Goal: Find specific page/section: Find specific page/section

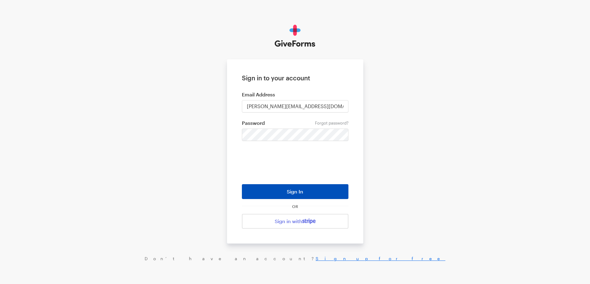
click at [279, 186] on button "Sign In" at bounding box center [295, 191] width 106 height 15
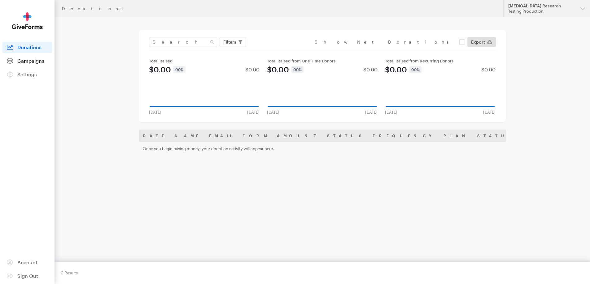
click at [32, 57] on link "Campaigns" at bounding box center [27, 60] width 50 height 11
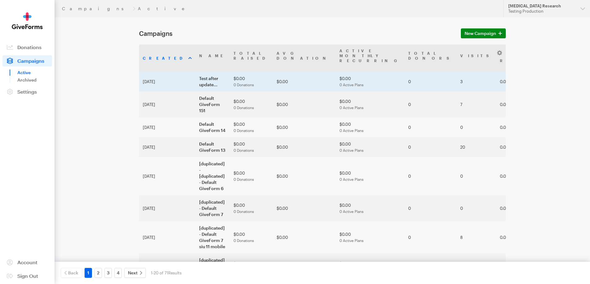
click at [195, 72] on td "Test after update..." at bounding box center [212, 82] width 34 height 20
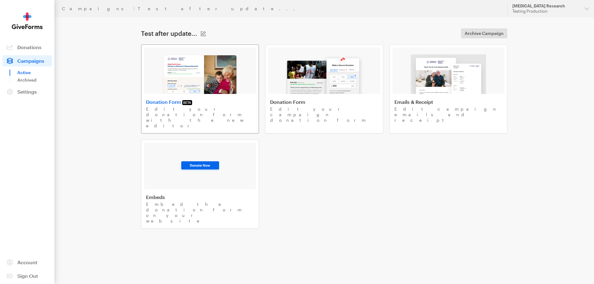
click at [179, 68] on img at bounding box center [200, 74] width 76 height 40
